Goal: Task Accomplishment & Management: Complete application form

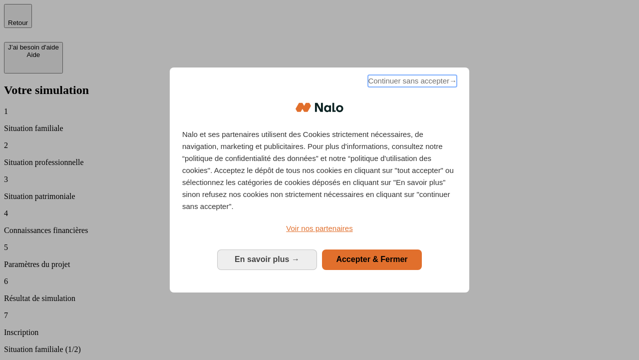
click at [412, 82] on span "Continuer sans accepter →" at bounding box center [412, 81] width 89 height 12
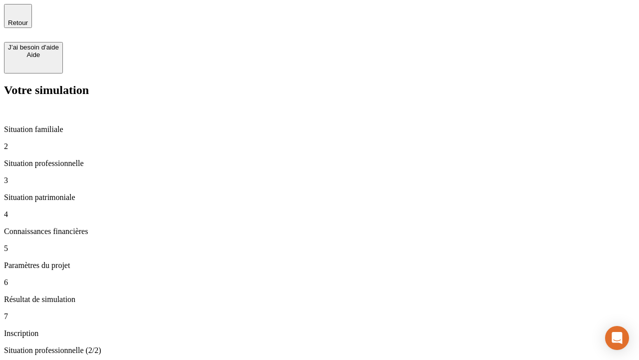
type input "70 000"
type input "1 000"
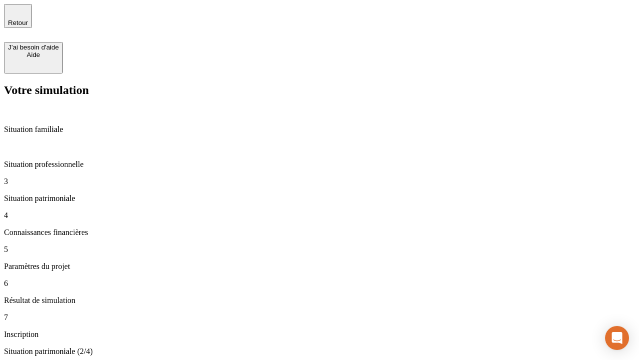
type input "800"
type input "6"
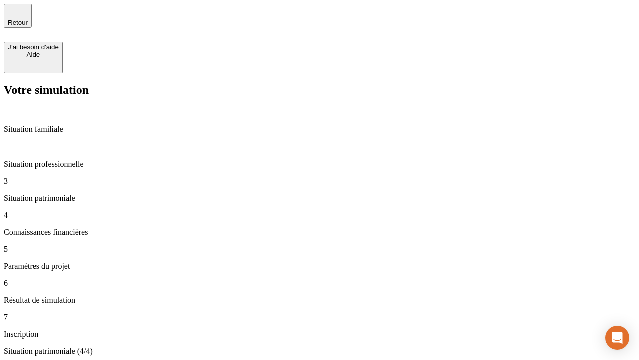
type input "400"
type input "3"
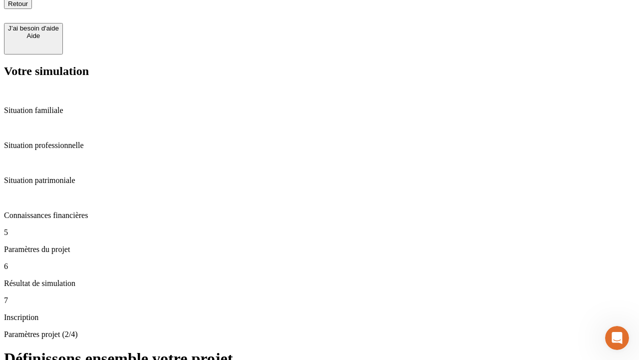
scroll to position [10, 0]
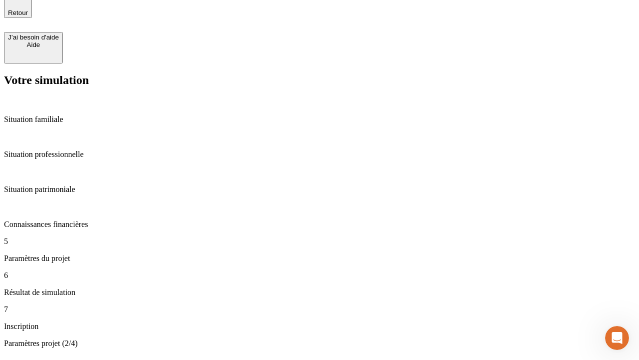
type input "35"
type input "500"
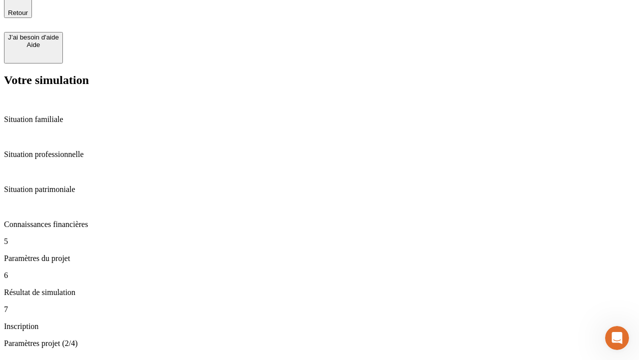
type input "640"
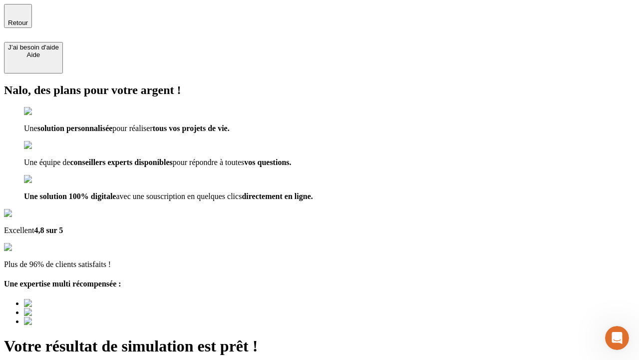
scroll to position [7, 0]
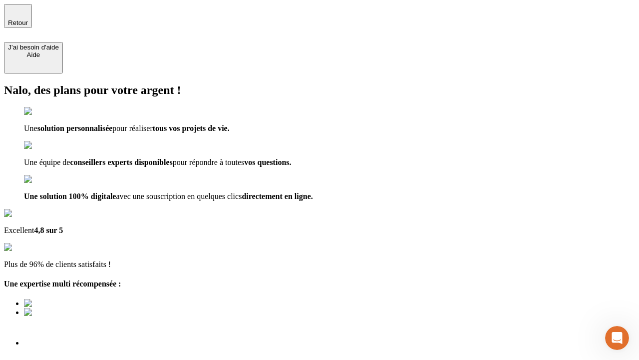
type input "[EMAIL_ADDRESS][DOMAIN_NAME]"
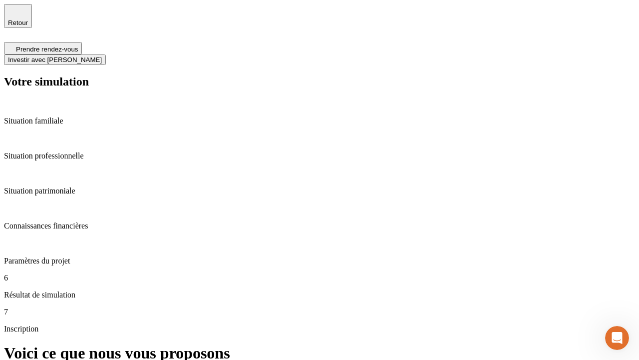
click at [102, 56] on span "Investir avec [PERSON_NAME]" at bounding box center [55, 59] width 94 height 7
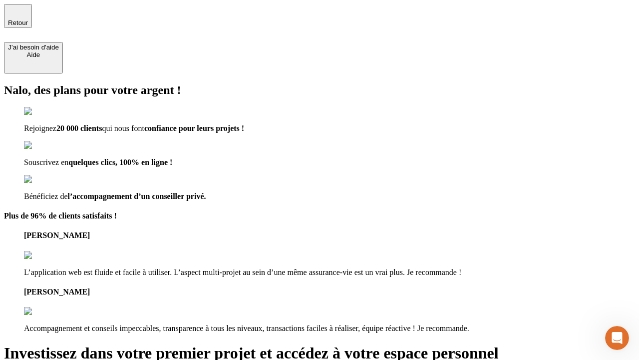
type input "abc"
